Goal: Information Seeking & Learning: Learn about a topic

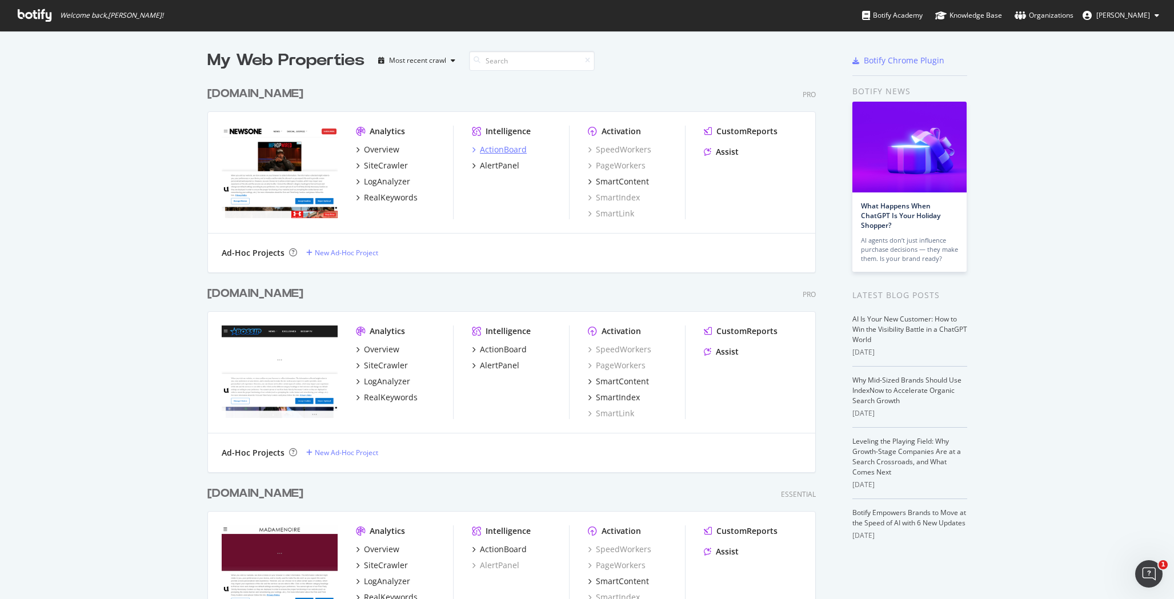
click at [502, 148] on div "ActionBoard" at bounding box center [503, 149] width 47 height 11
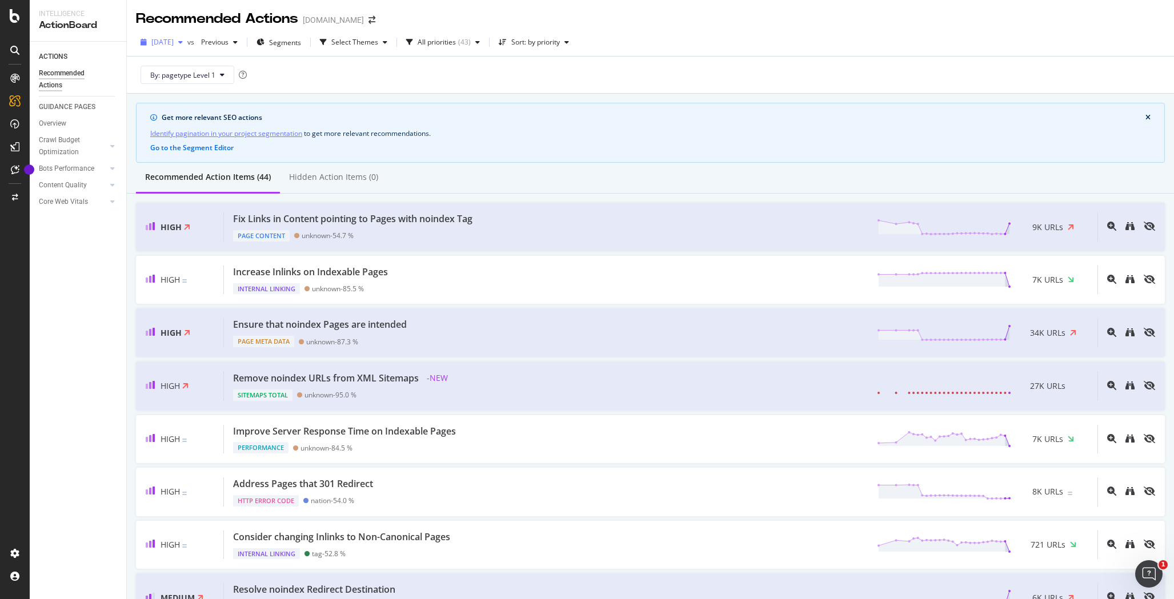
click at [174, 45] on span "[DATE]" at bounding box center [162, 42] width 22 height 10
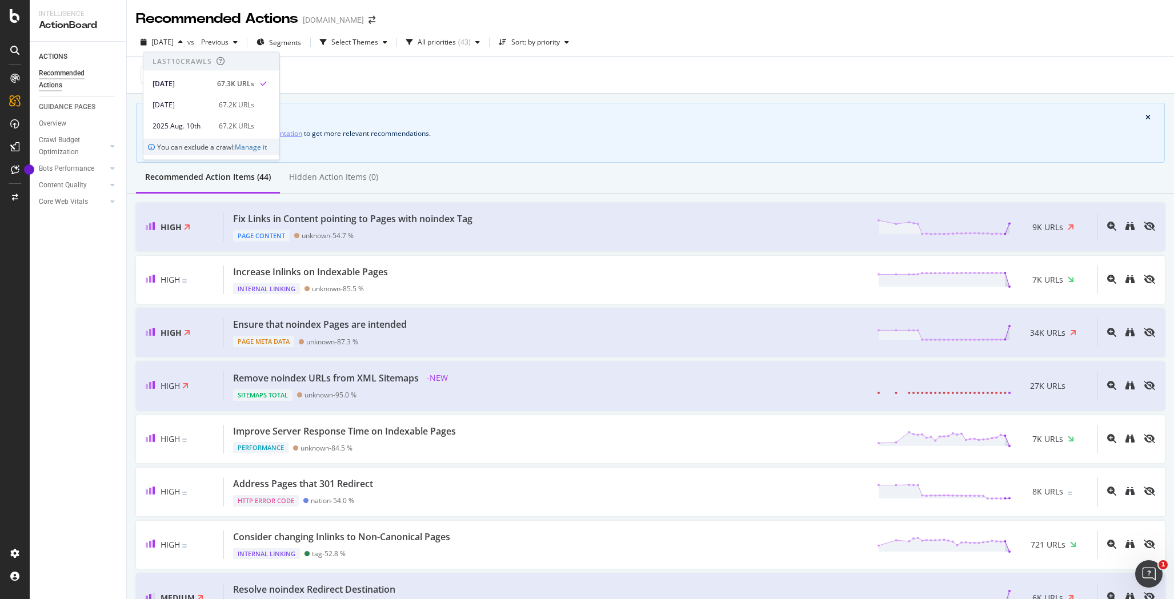
click at [743, 79] on div "By: pagetype Level 1" at bounding box center [650, 75] width 1029 height 37
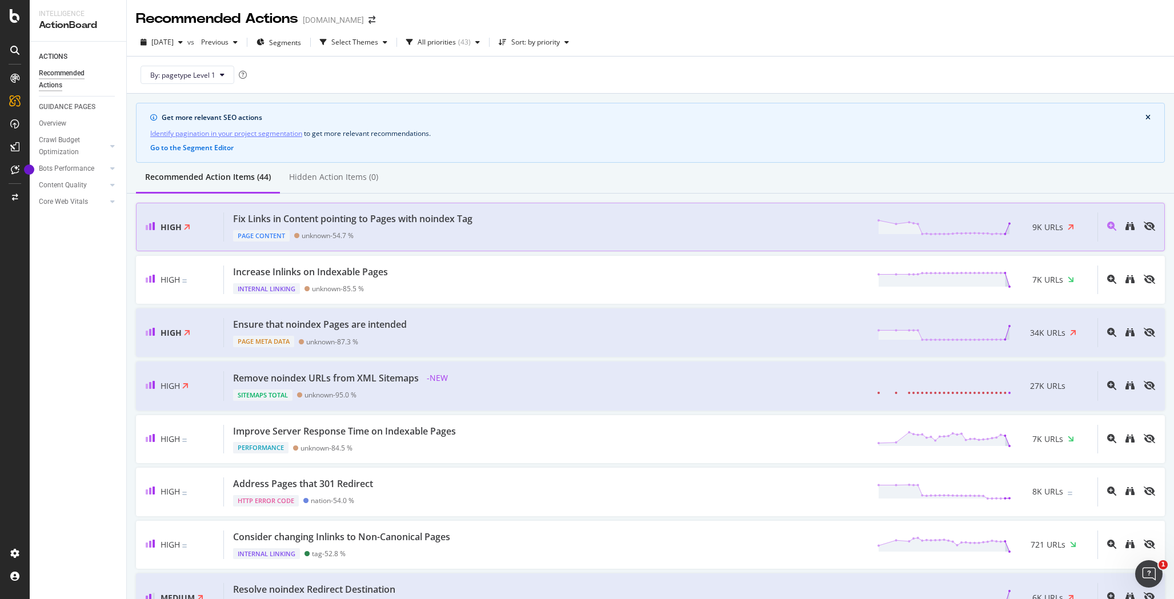
click at [411, 218] on div "Fix Links in Content pointing to Pages with noindex Tag" at bounding box center [352, 219] width 239 height 13
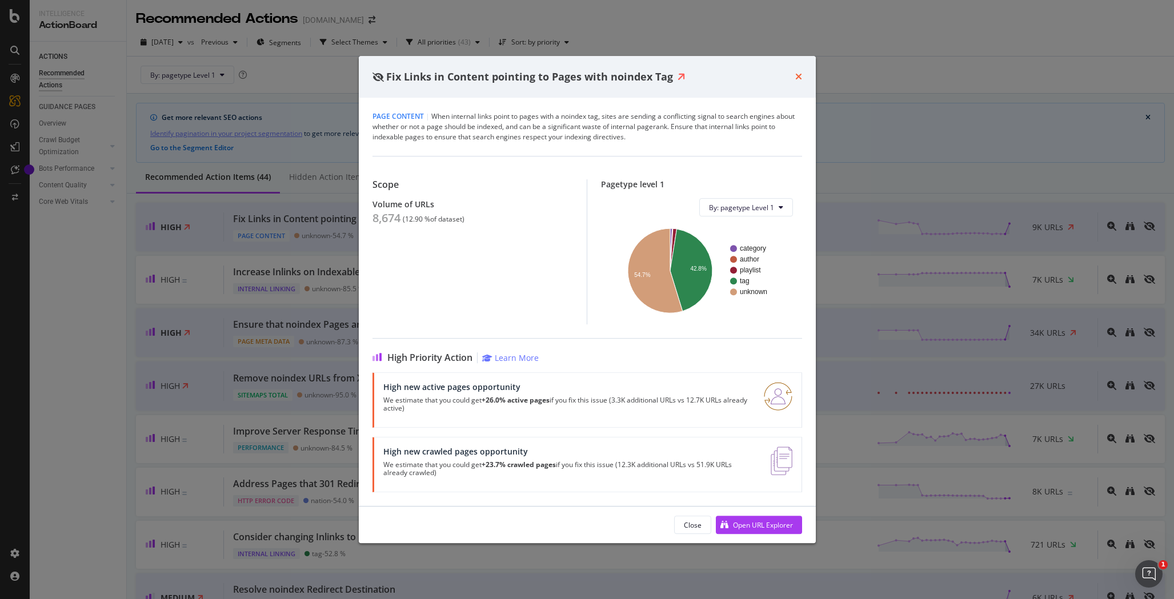
click at [798, 78] on icon "times" at bounding box center [798, 76] width 7 height 9
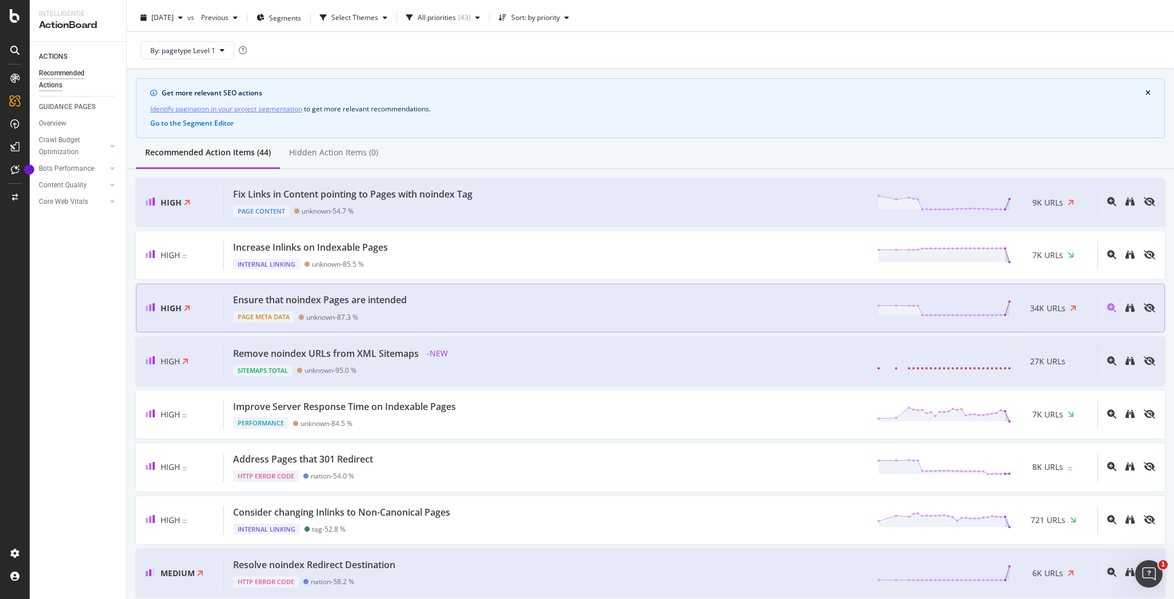
scroll to position [27, 0]
click at [586, 363] on div "Remove noindex URLs from XML Sitemaps - NEW Sitemaps Total unknown - 95.0 % 27K…" at bounding box center [661, 359] width 874 height 30
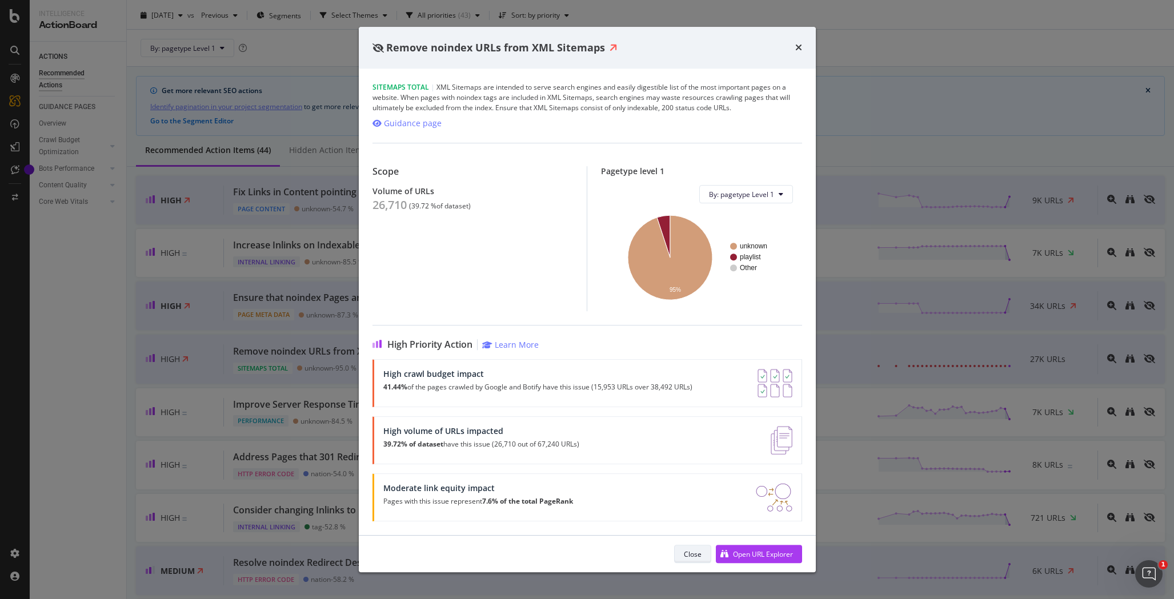
click at [689, 552] on div "Close" at bounding box center [693, 555] width 18 height 10
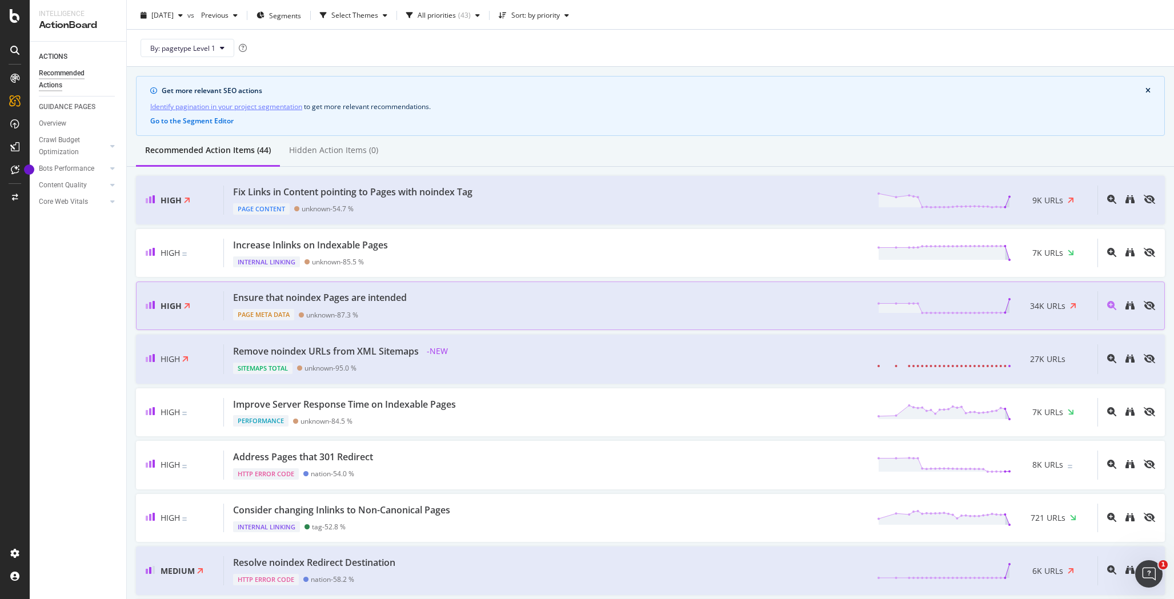
click at [427, 299] on div "Ensure that noindex Pages are intended Page Meta Data unknown - 87.3 % 34K URLs" at bounding box center [661, 305] width 874 height 29
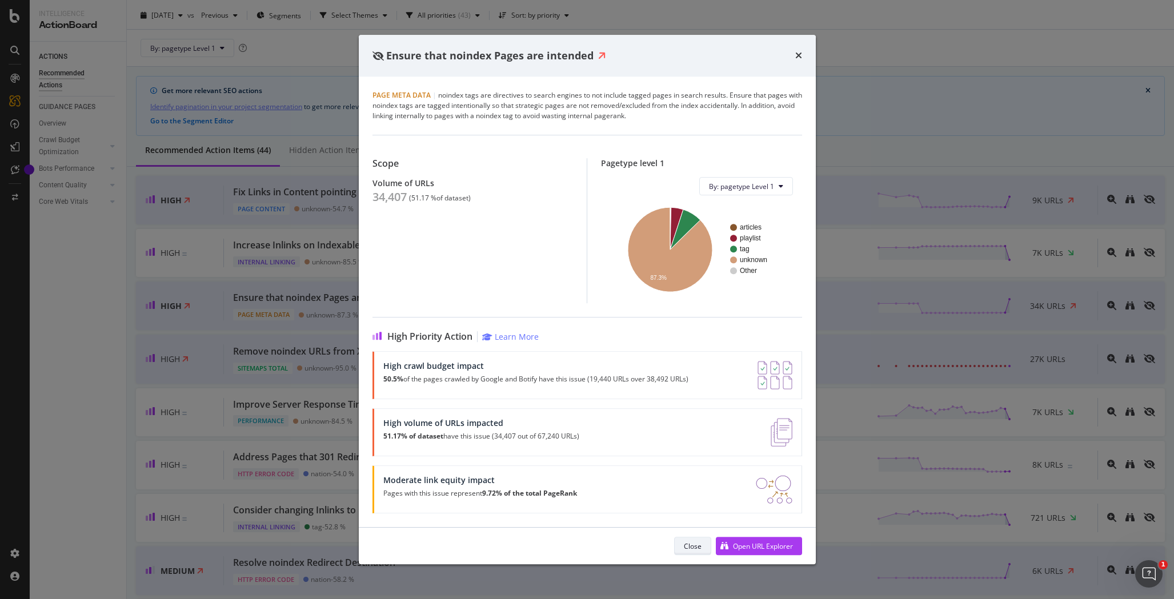
click at [698, 547] on div "Close" at bounding box center [693, 547] width 18 height 10
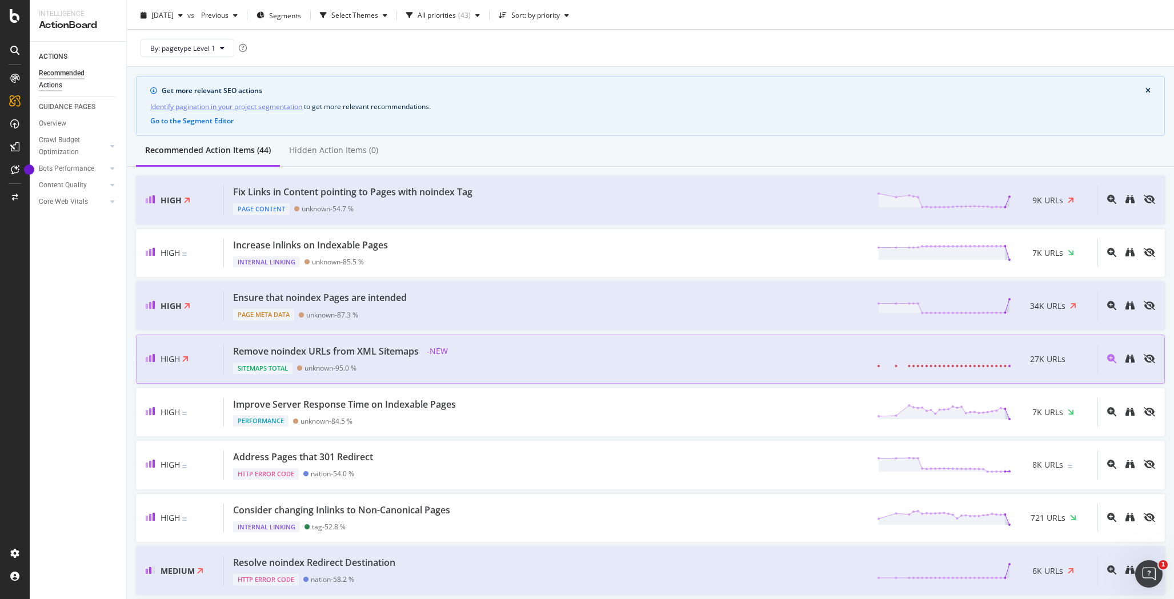
click at [391, 356] on div "Remove noindex URLs from XML Sitemaps" at bounding box center [326, 351] width 186 height 13
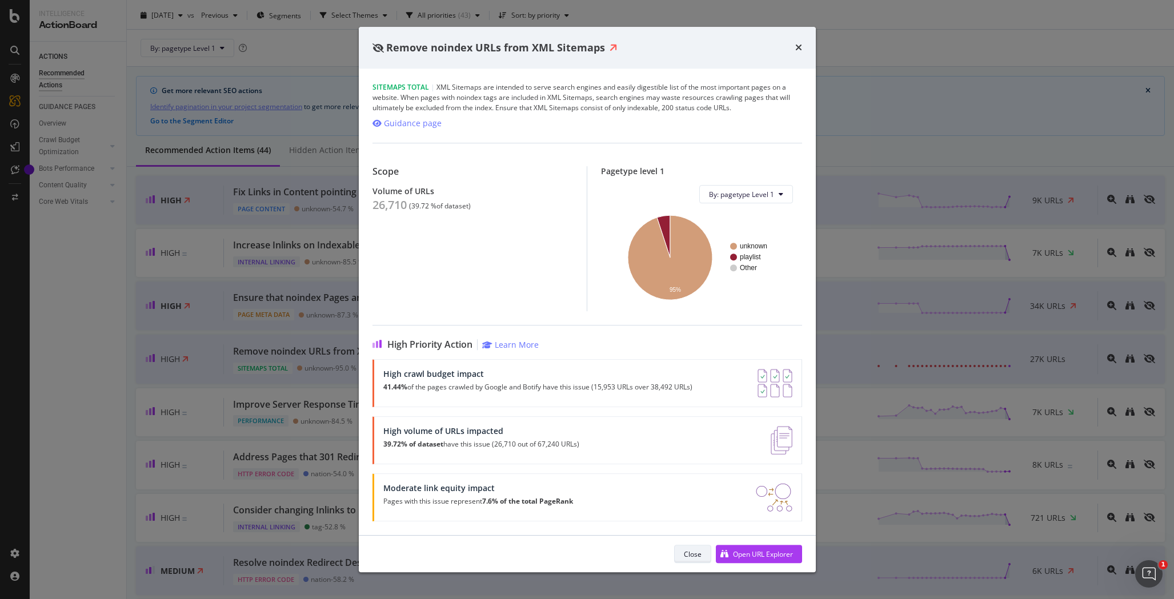
click at [687, 553] on div "Close" at bounding box center [693, 555] width 18 height 10
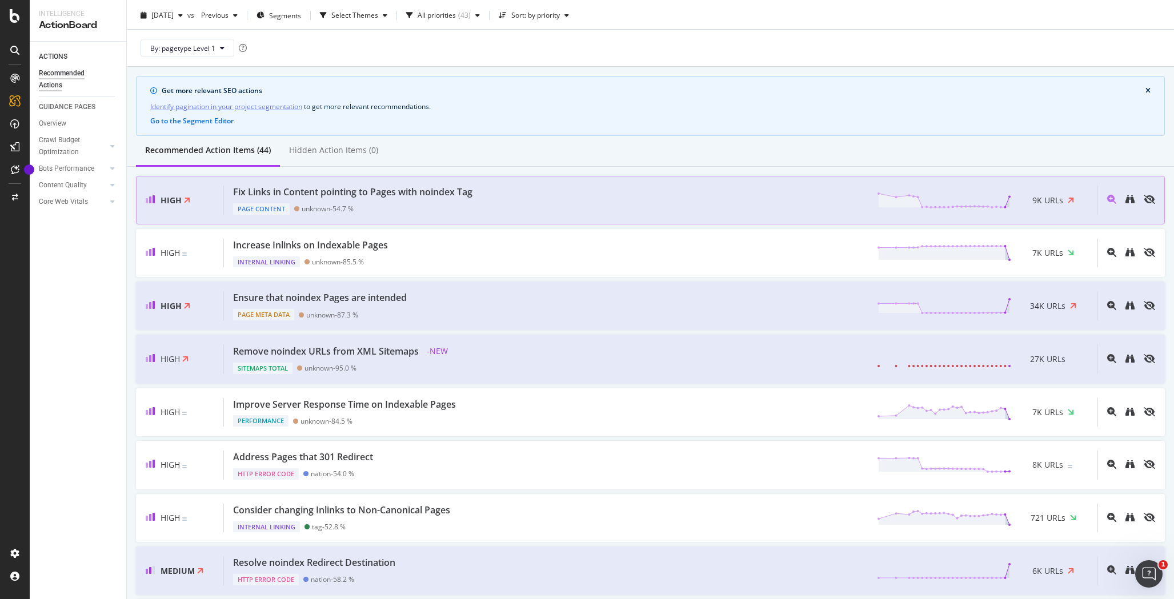
click at [531, 210] on div "Fix Links in Content pointing to Pages with noindex Tag Page Content unknown - …" at bounding box center [661, 200] width 874 height 29
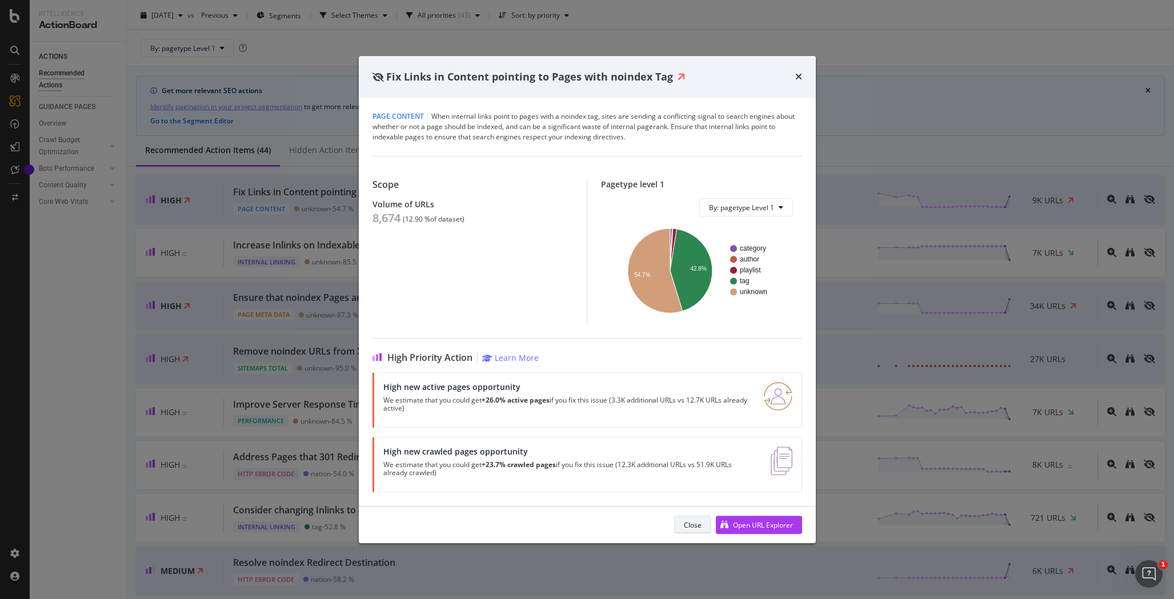
click at [694, 531] on div "Close" at bounding box center [693, 525] width 18 height 16
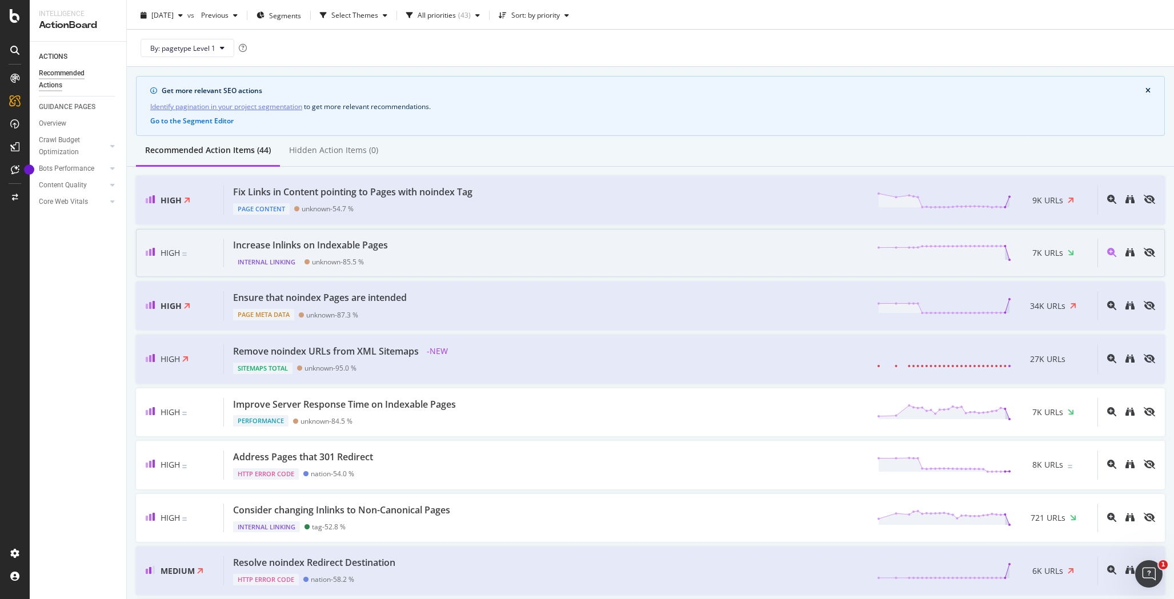
click at [443, 247] on div "Increase Inlinks on Indexable Pages Internal Linking unknown - 85.5 % 7K URLs" at bounding box center [661, 253] width 874 height 29
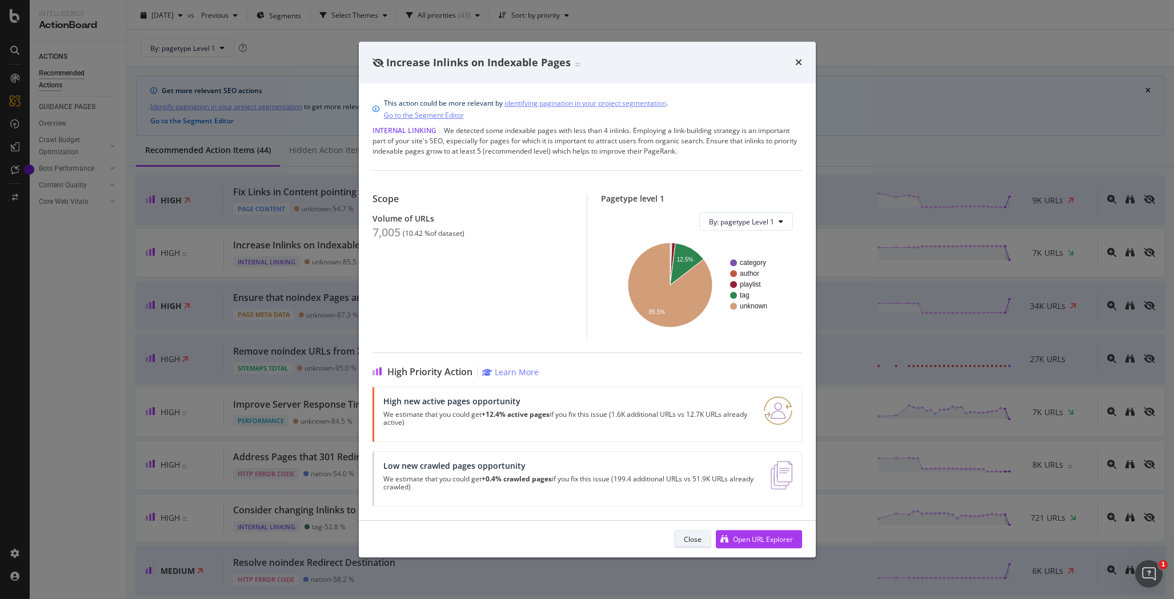
click at [699, 540] on div "Close" at bounding box center [693, 540] width 18 height 10
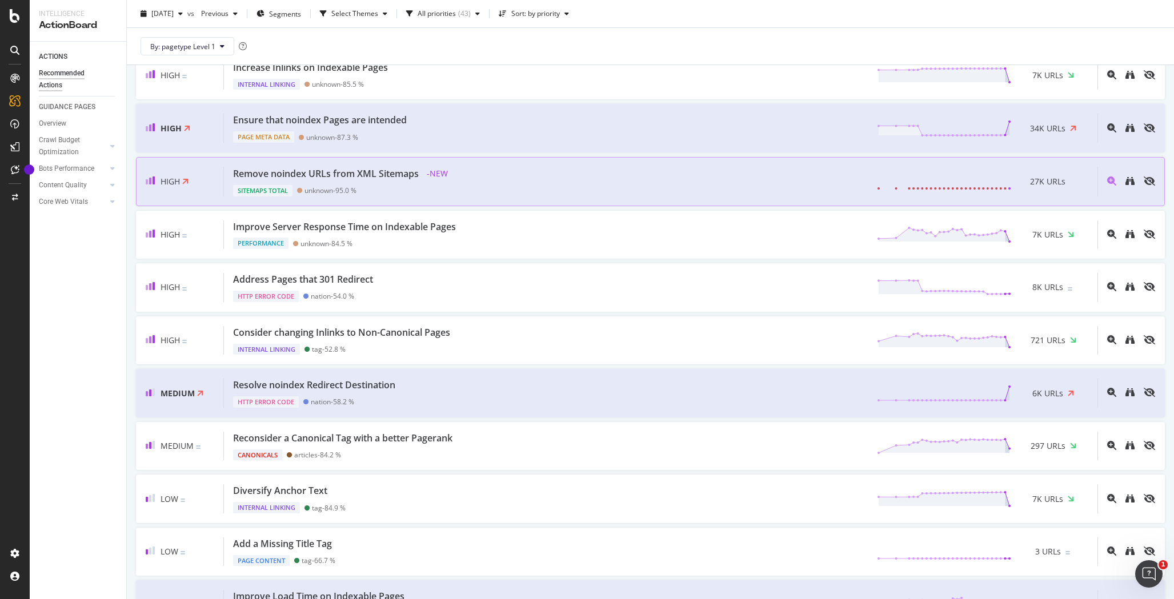
scroll to position [212, 0]
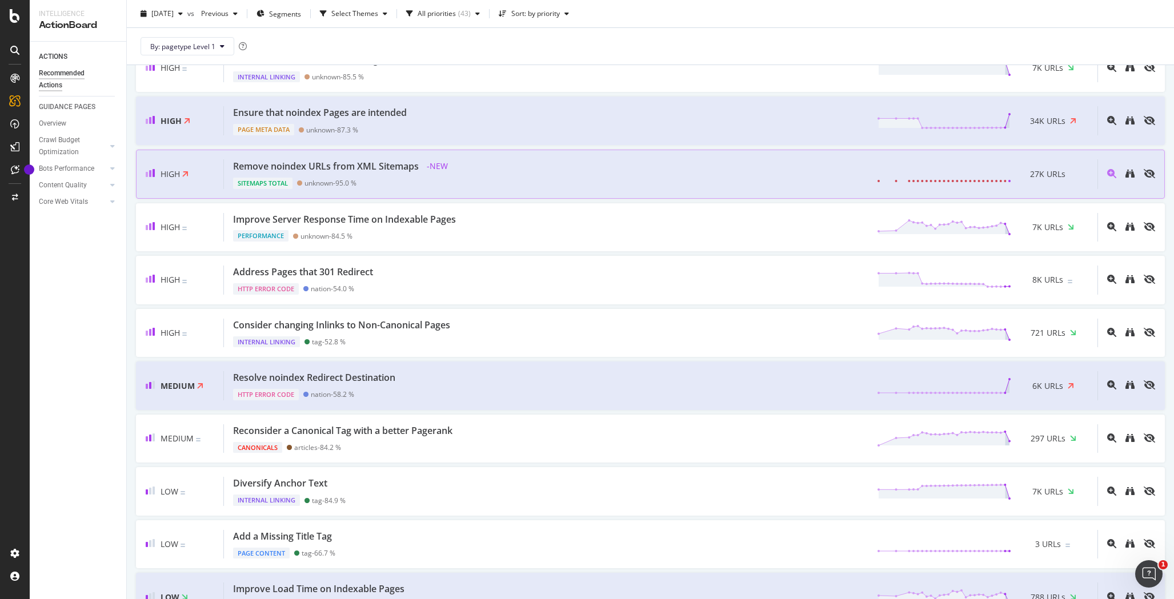
click at [504, 381] on div "Resolve noindex Redirect Destination HTTP Error Code nation - 58.2 % 6K URLs" at bounding box center [661, 385] width 874 height 29
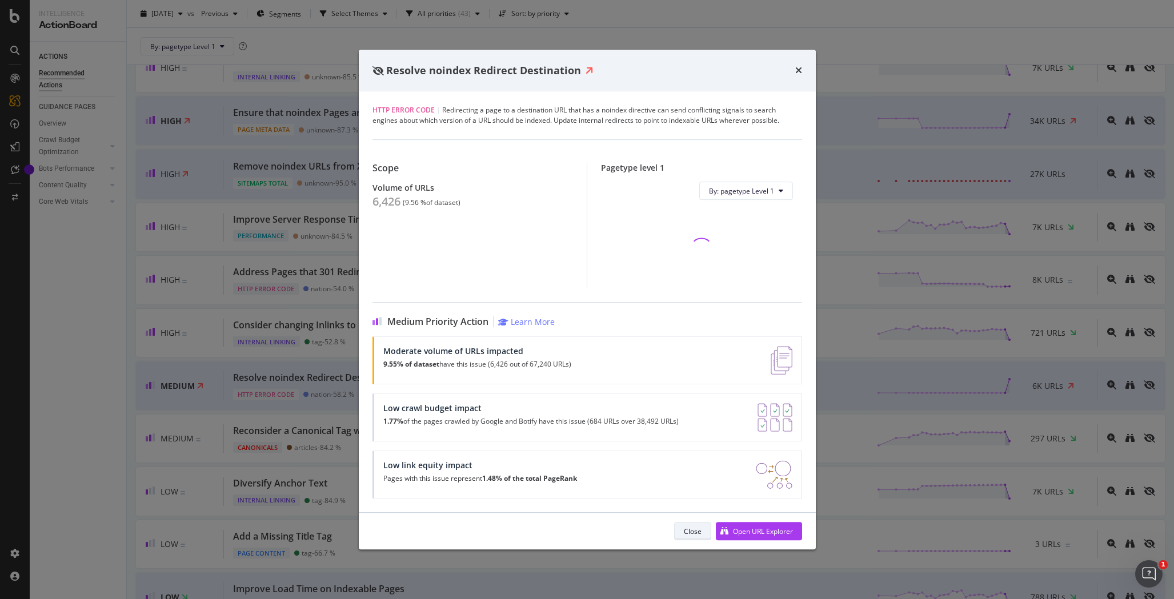
click at [692, 527] on div "Close" at bounding box center [693, 532] width 18 height 10
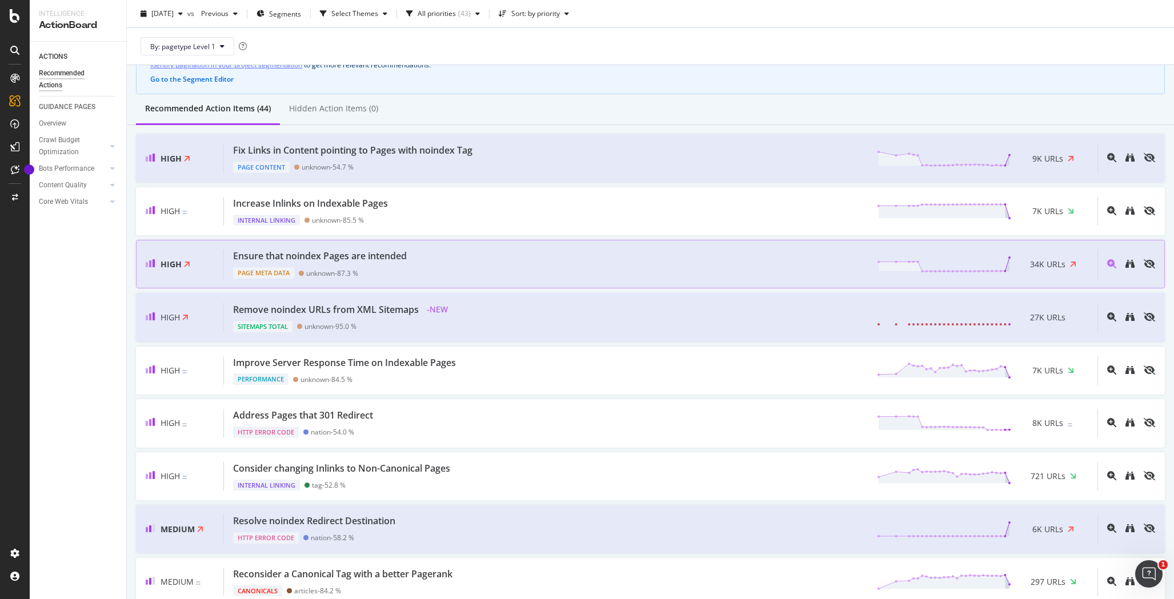
scroll to position [49, 0]
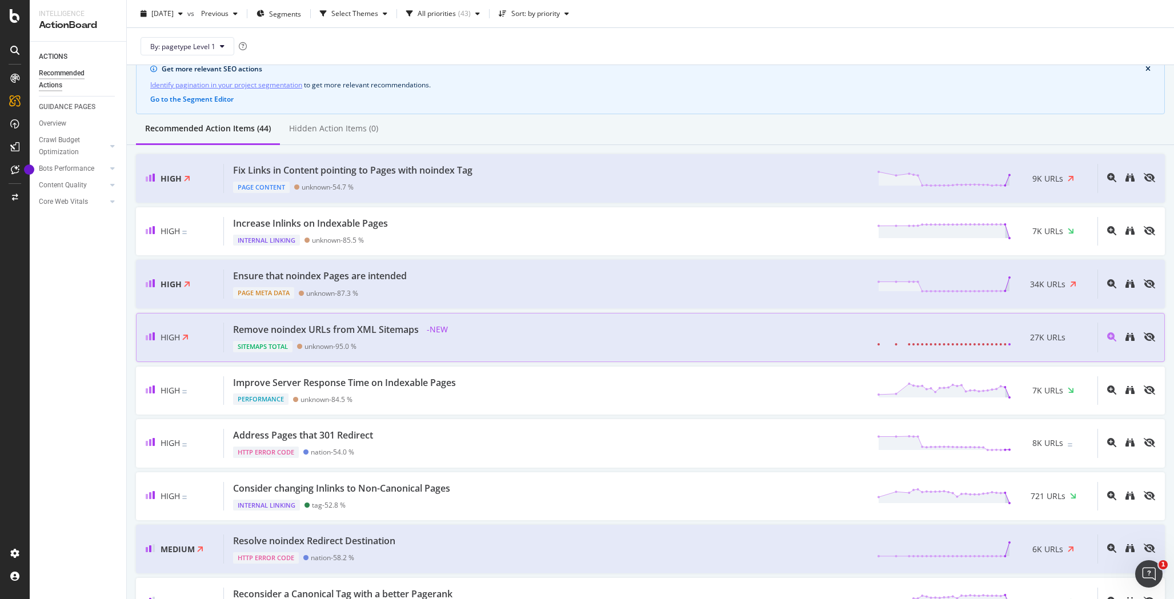
click at [487, 339] on div "Remove noindex URLs from XML Sitemaps - NEW Sitemaps Total unknown - 95.0 % 27K…" at bounding box center [661, 338] width 874 height 30
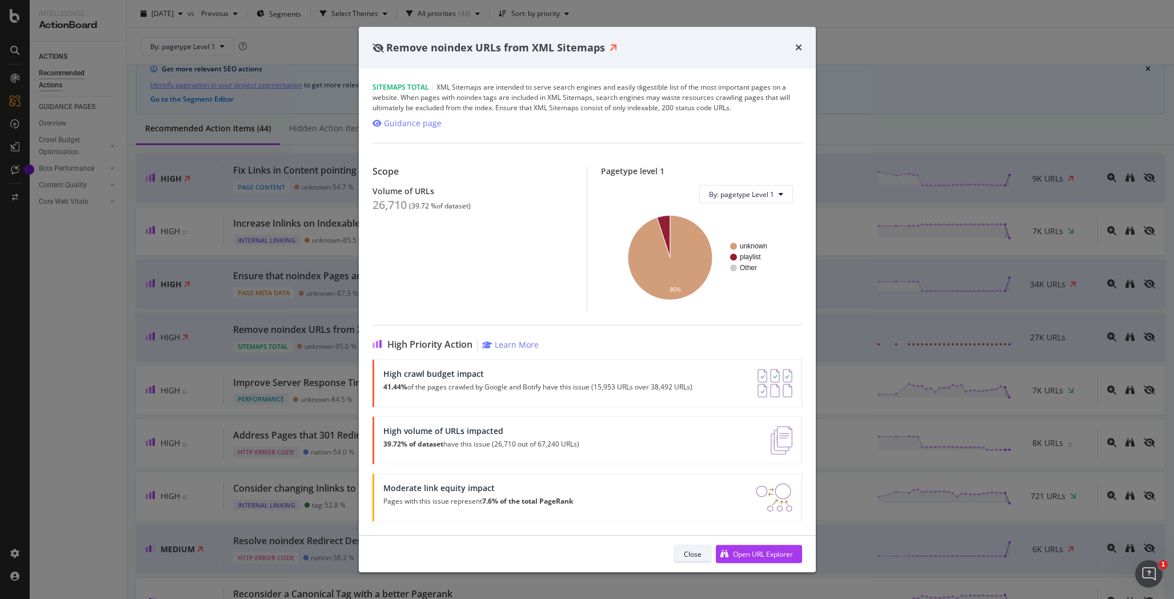
click at [682, 552] on button "Close" at bounding box center [692, 554] width 37 height 18
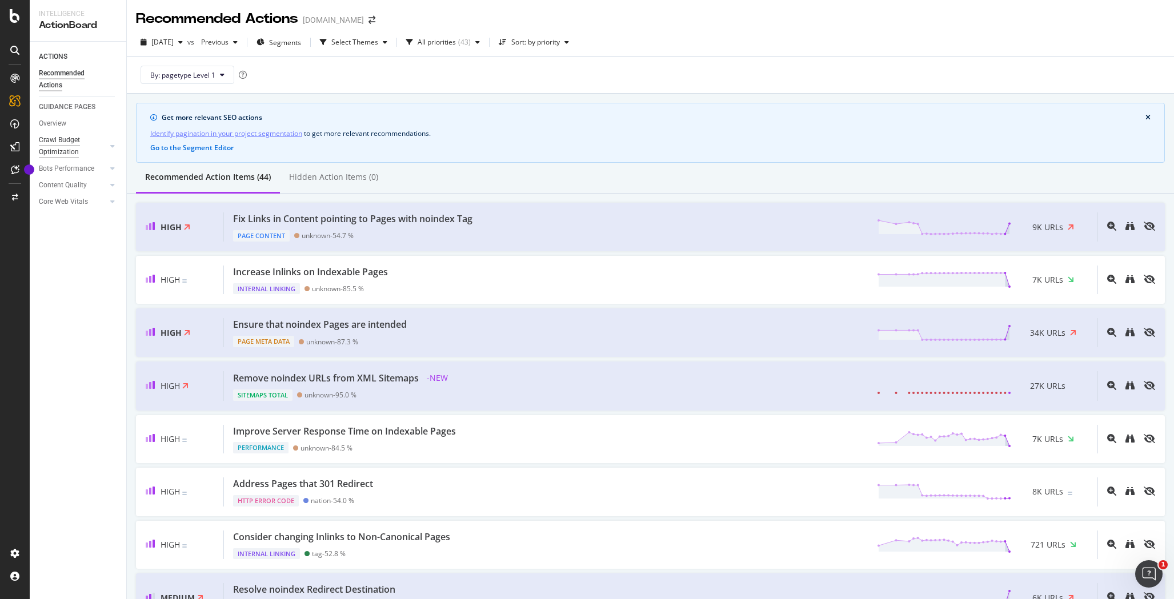
click at [65, 137] on div "Crawl Budget Optimization" at bounding box center [69, 146] width 60 height 24
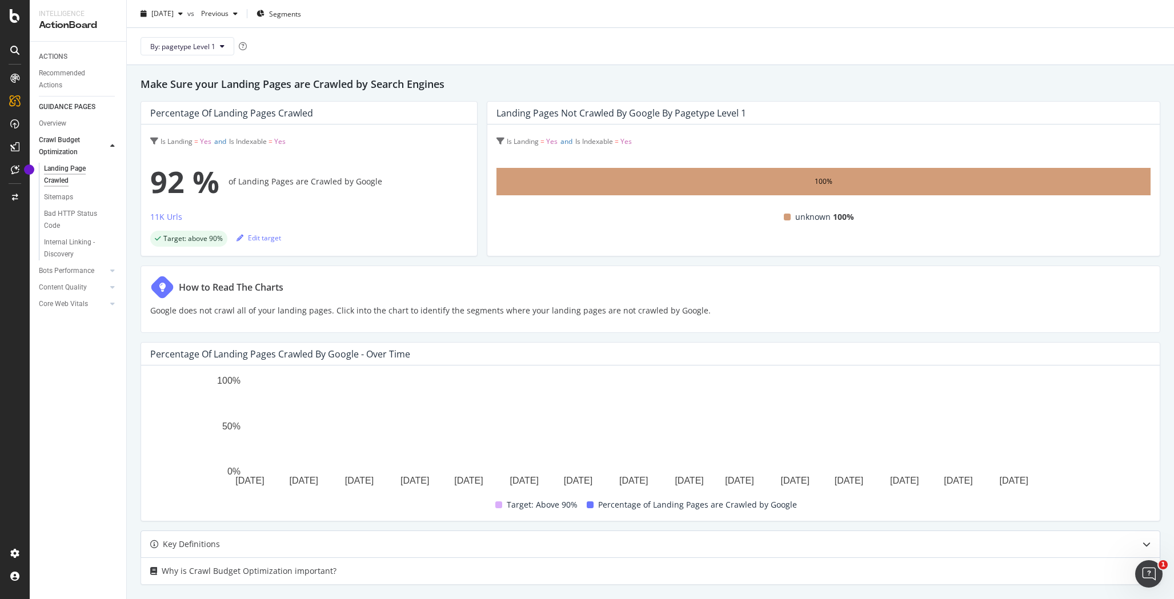
scroll to position [31, 0]
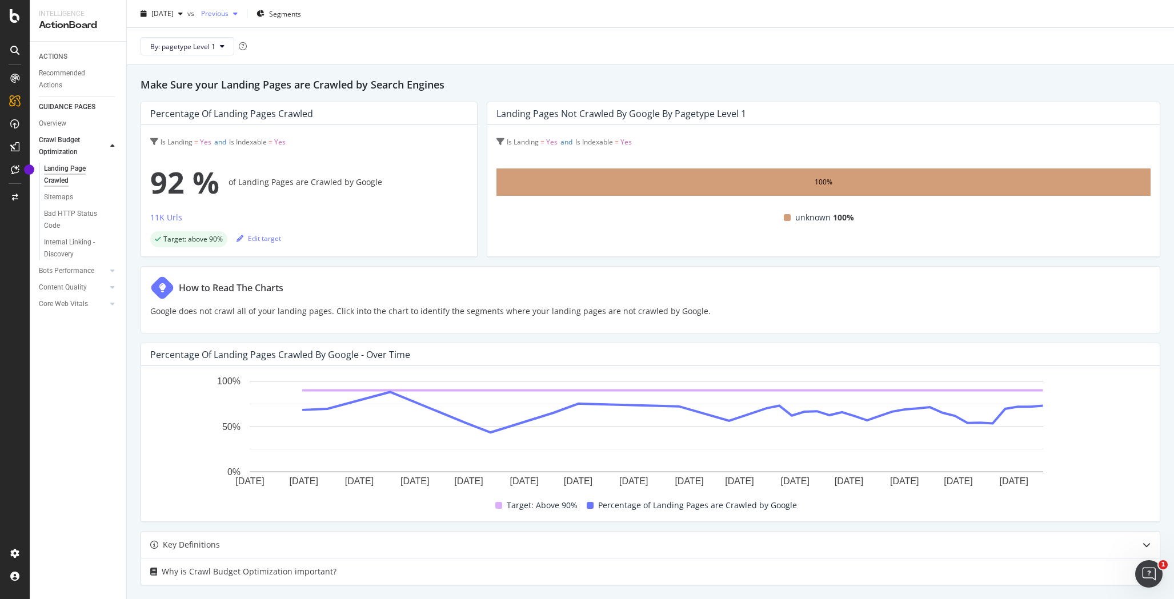
click at [242, 14] on div "button" at bounding box center [236, 13] width 14 height 7
click at [302, 100] on div "67.2K URLs" at bounding box center [307, 97] width 35 height 10
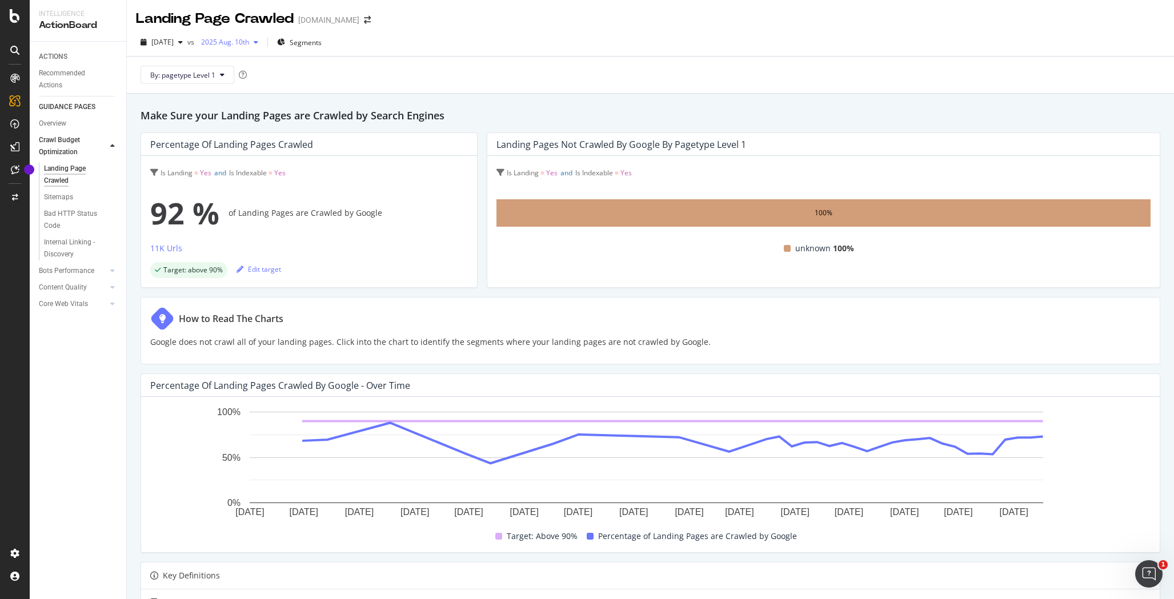
click at [249, 45] on span "2025 Aug. 10th" at bounding box center [223, 42] width 53 height 10
click at [259, 82] on div "[DATE]" at bounding box center [252, 83] width 59 height 10
click at [247, 41] on span "2025 Aug. 10th" at bounding box center [223, 42] width 53 height 10
click at [249, 43] on span "2025 Aug. 10th" at bounding box center [223, 42] width 53 height 10
click at [235, 41] on span "2025 Aug. 10th" at bounding box center [223, 42] width 53 height 10
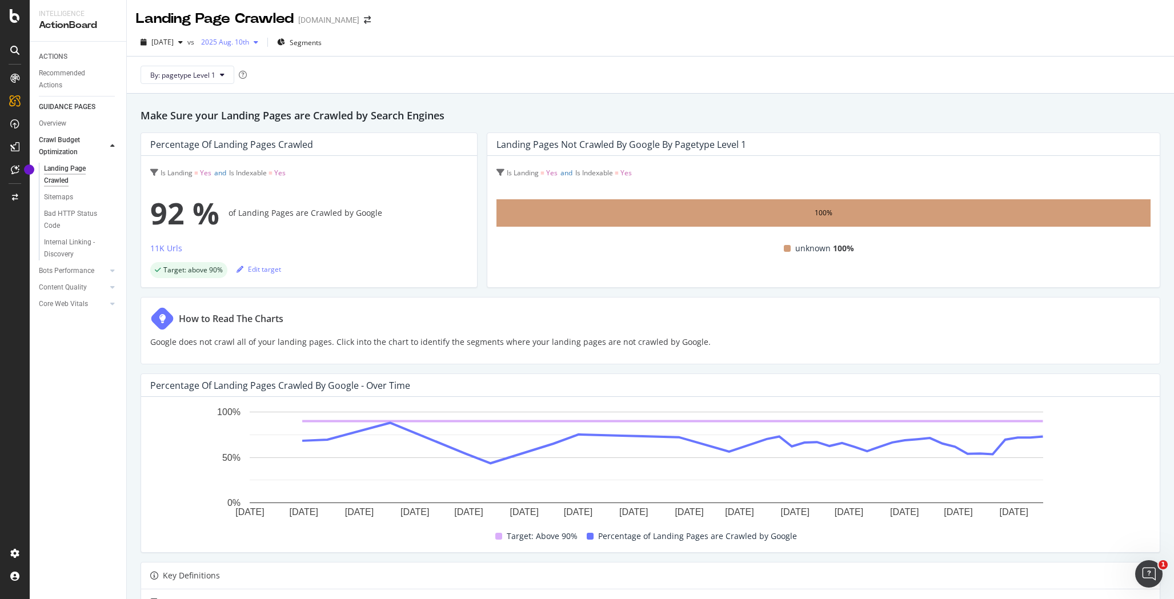
click at [235, 41] on span "2025 Aug. 10th" at bounding box center [223, 42] width 53 height 10
click at [271, 106] on div "[DATE]" at bounding box center [252, 104] width 59 height 10
click at [174, 43] on span "[DATE]" at bounding box center [162, 42] width 22 height 10
click at [193, 103] on div "[DATE]" at bounding box center [182, 104] width 59 height 10
click at [174, 45] on span "[DATE]" at bounding box center [162, 42] width 22 height 10
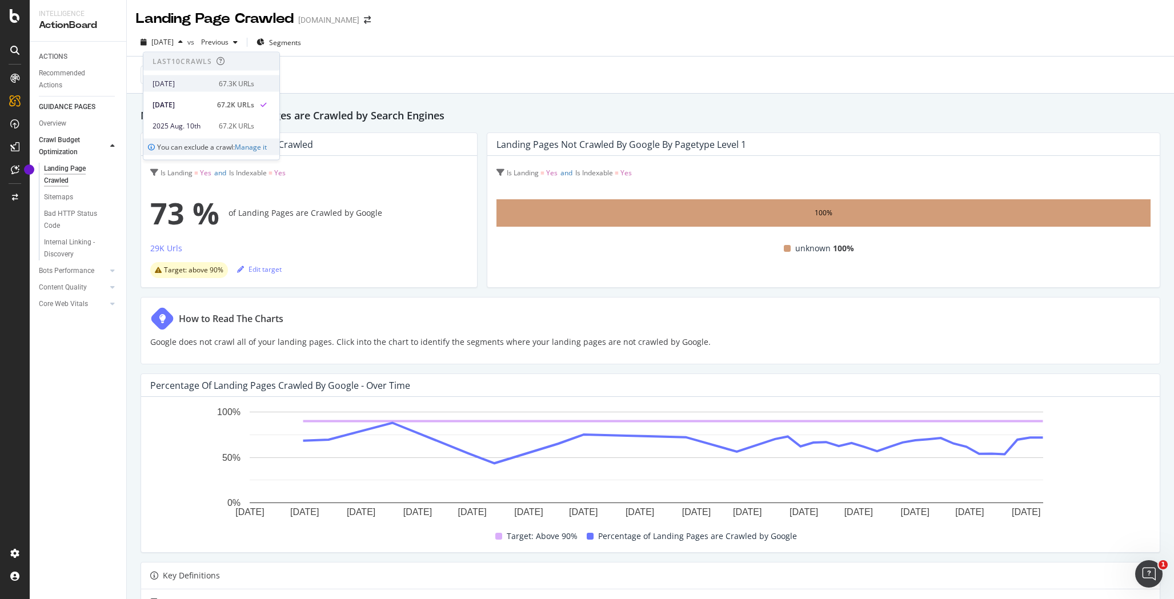
click at [200, 85] on div "[DATE]" at bounding box center [182, 83] width 59 height 10
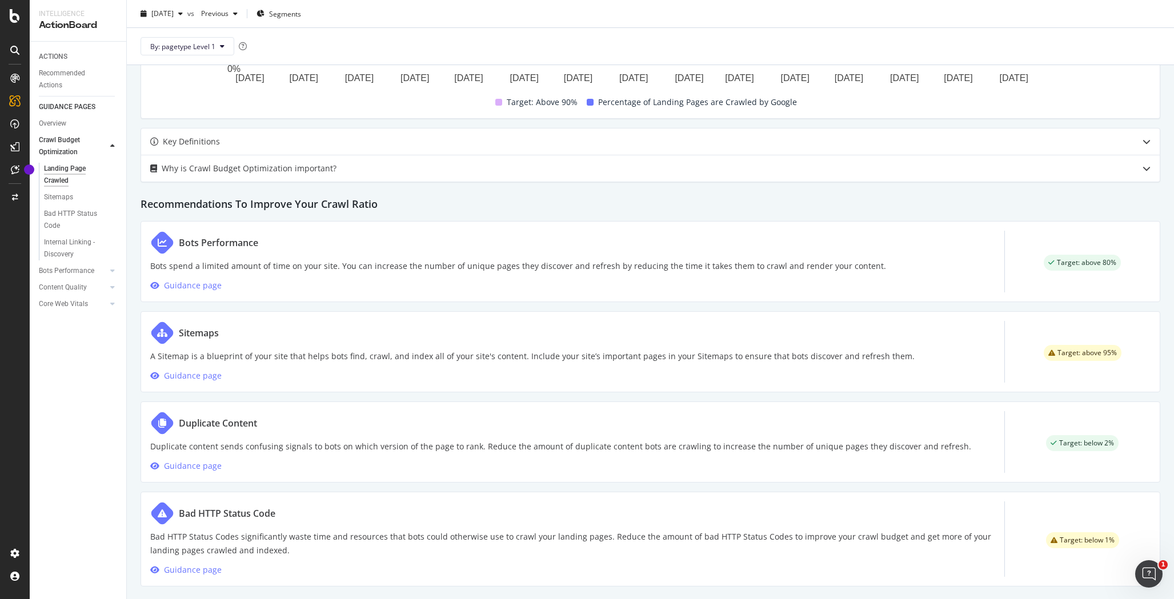
scroll to position [446, 0]
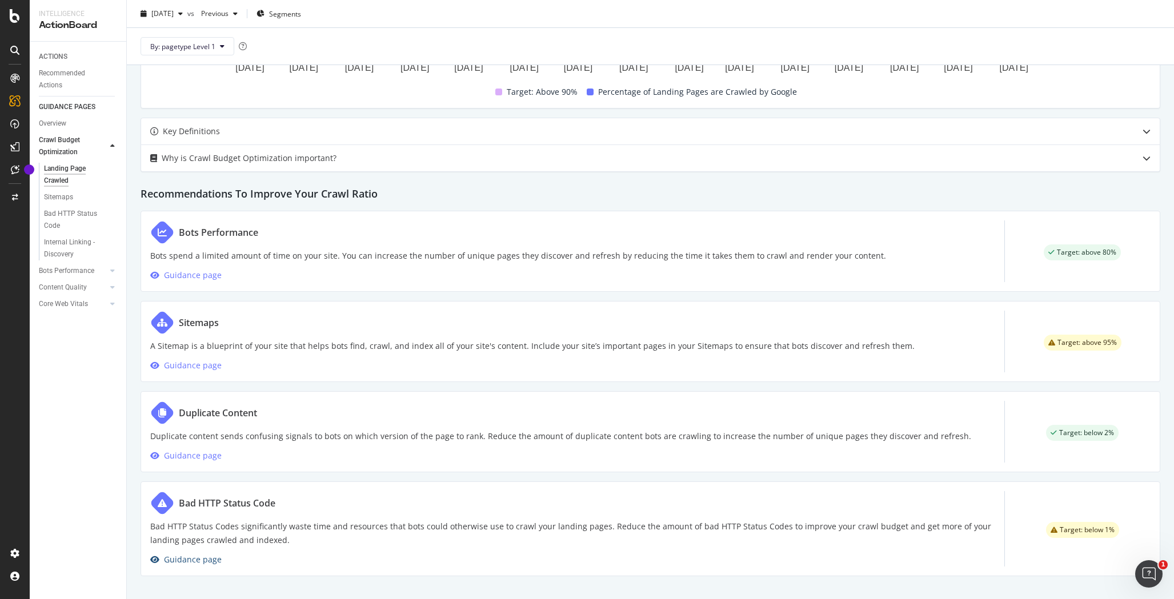
click at [185, 561] on div "Guidance page" at bounding box center [193, 560] width 58 height 14
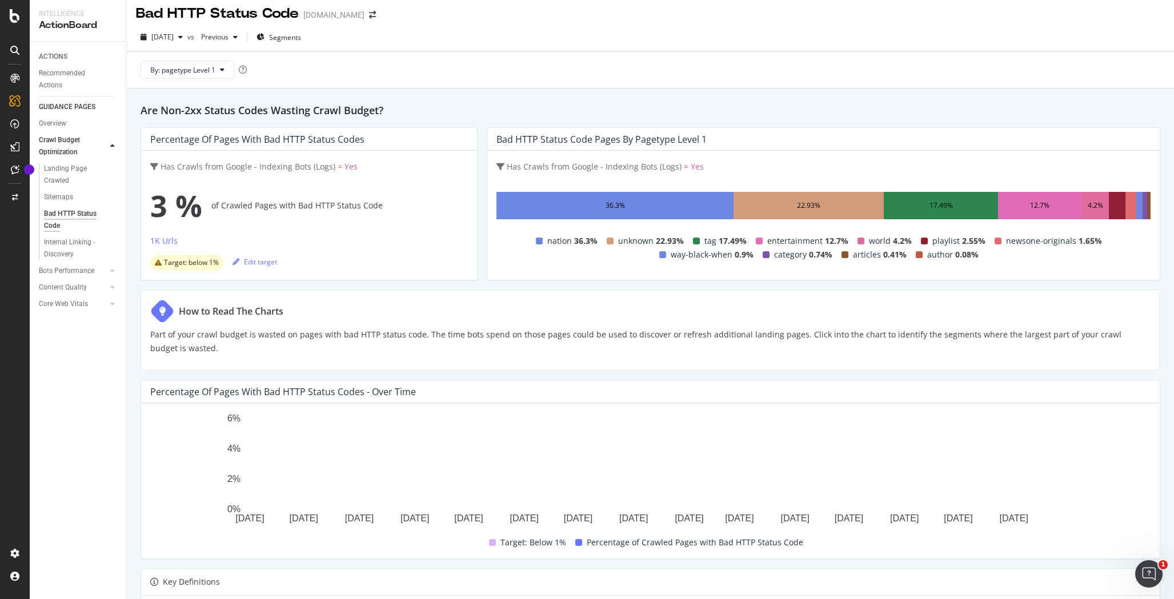
scroll to position [18, 0]
